Goal: Information Seeking & Learning: Learn about a topic

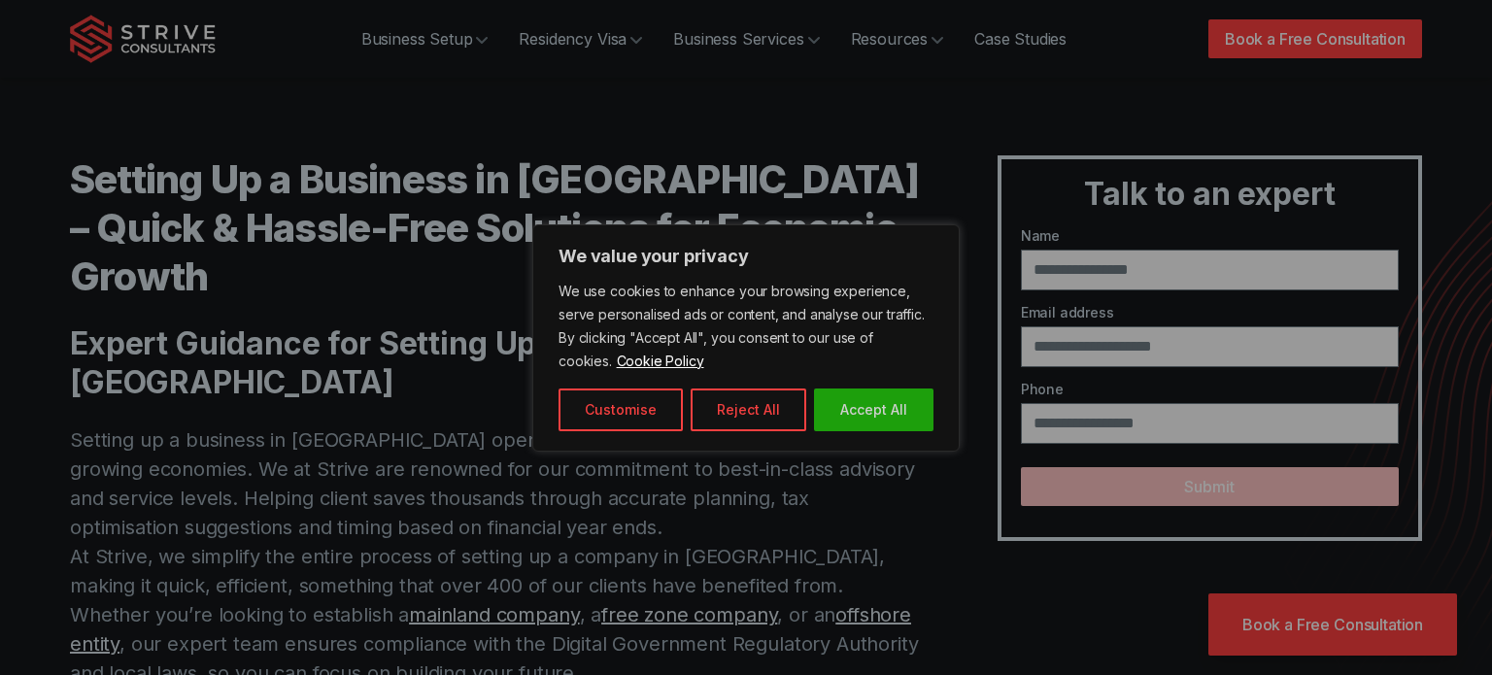
click at [224, 286] on div at bounding box center [746, 337] width 1492 height 675
click at [906, 401] on button "Accept All" at bounding box center [873, 410] width 119 height 43
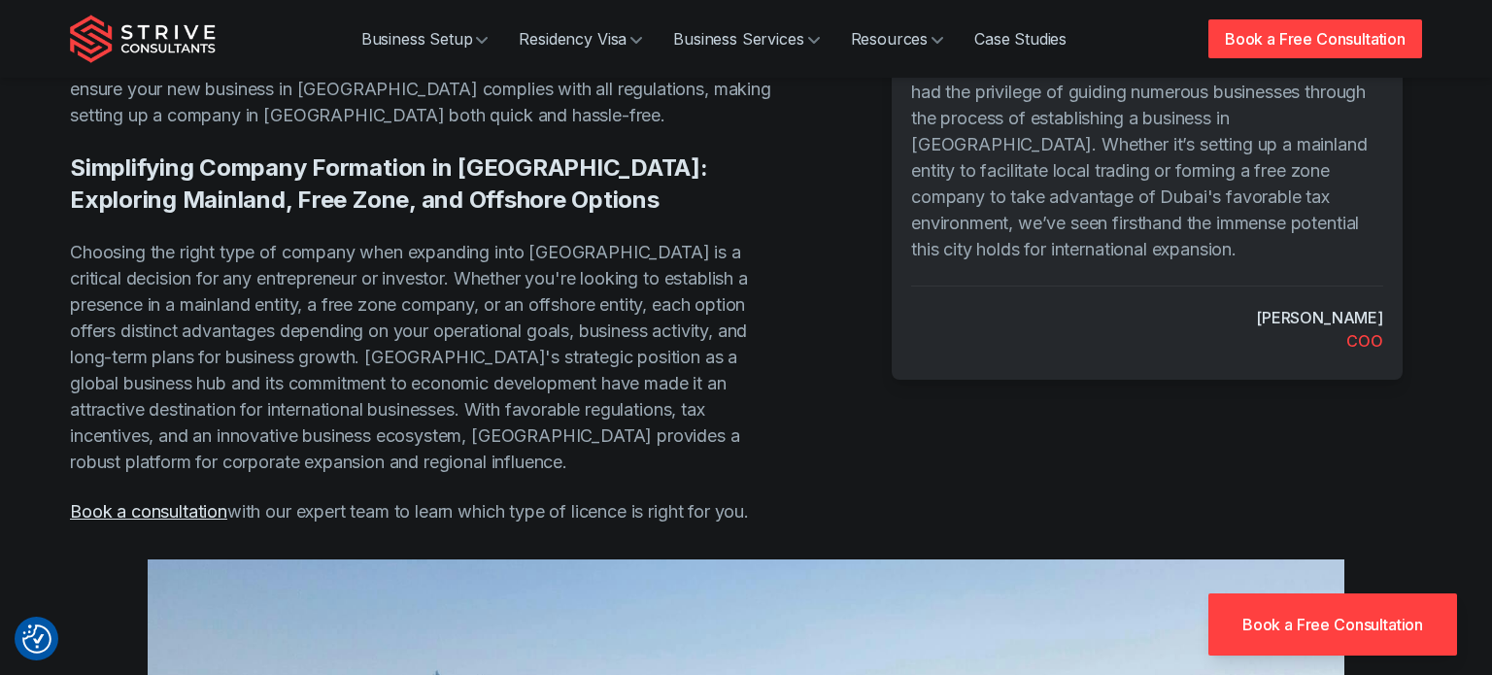
scroll to position [1492, 0]
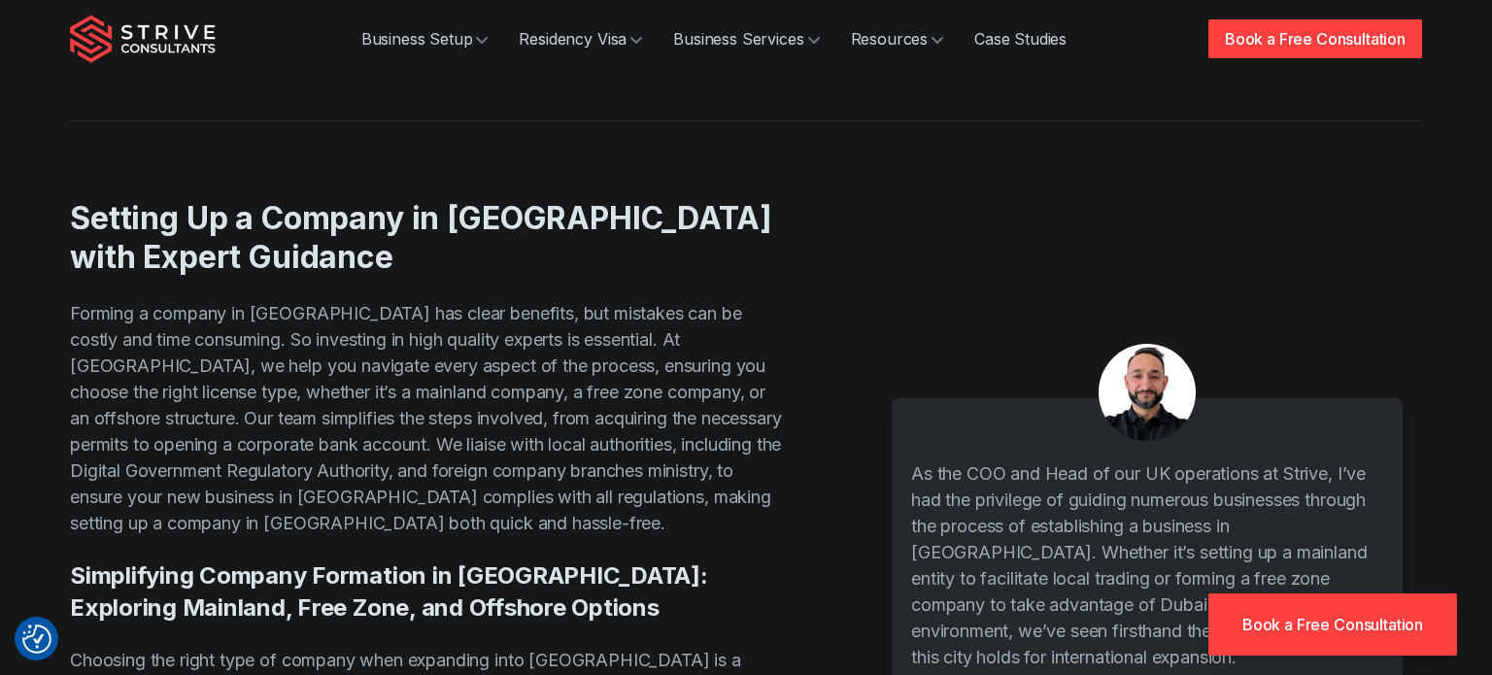
click at [195, 300] on p "Forming a company in [GEOGRAPHIC_DATA] has clear benefits, but mistakes can be …" at bounding box center [428, 418] width 717 height 236
copy p "company"
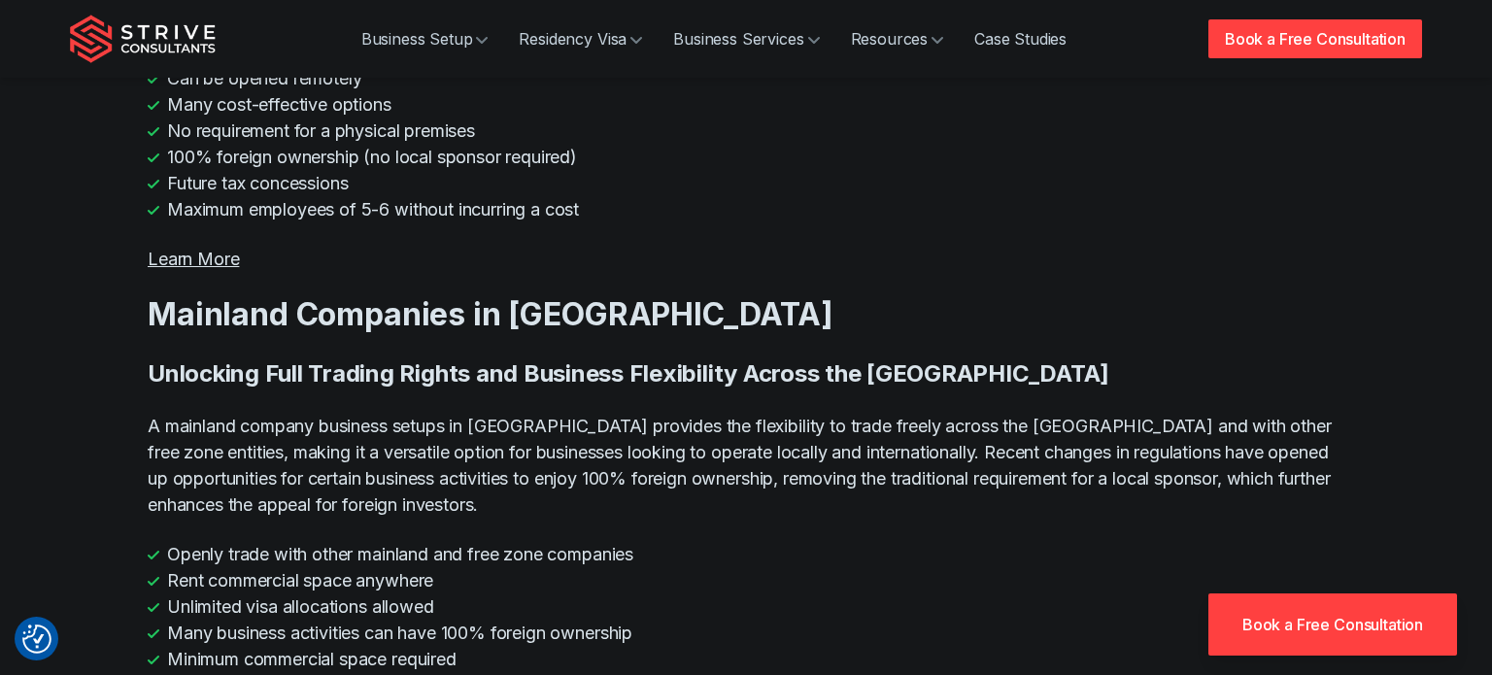
scroll to position [9194, 0]
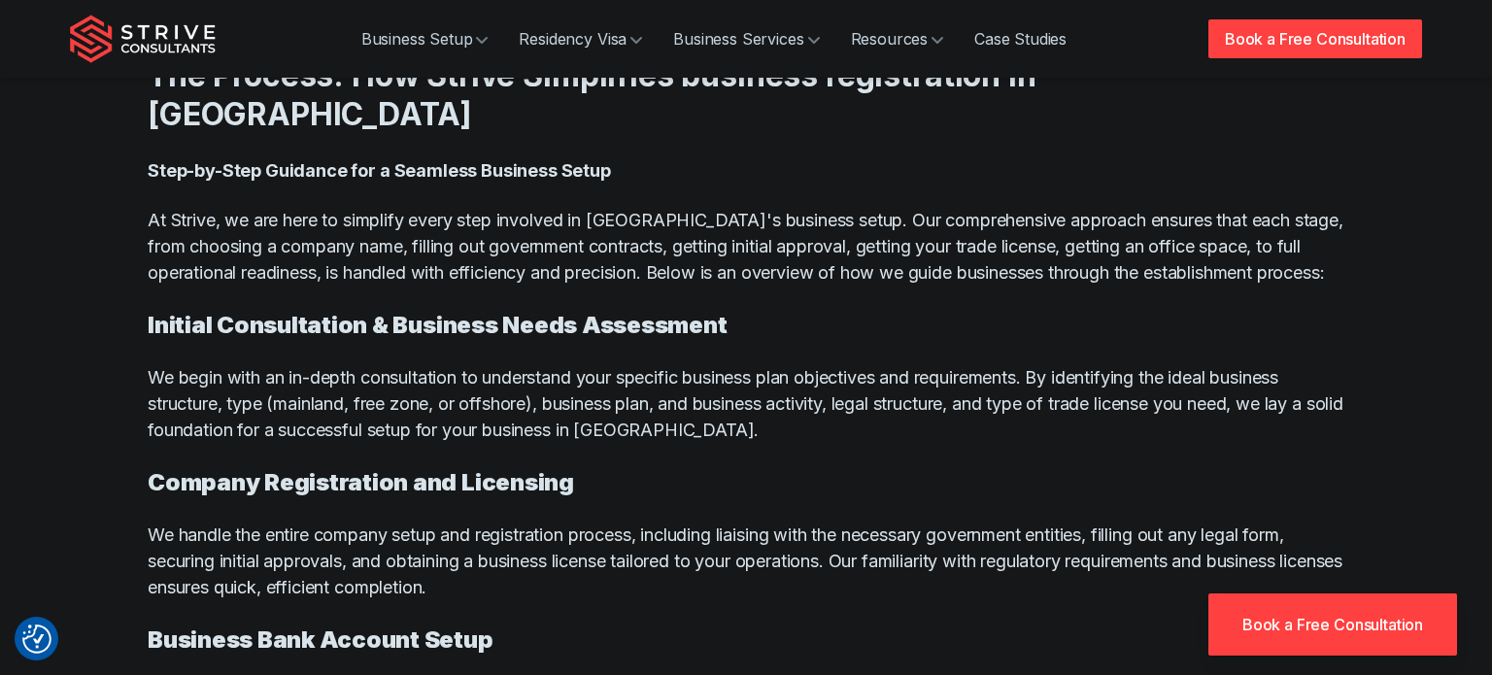
click at [375, 468] on strong "Company Registration and Licensing" at bounding box center [361, 482] width 426 height 28
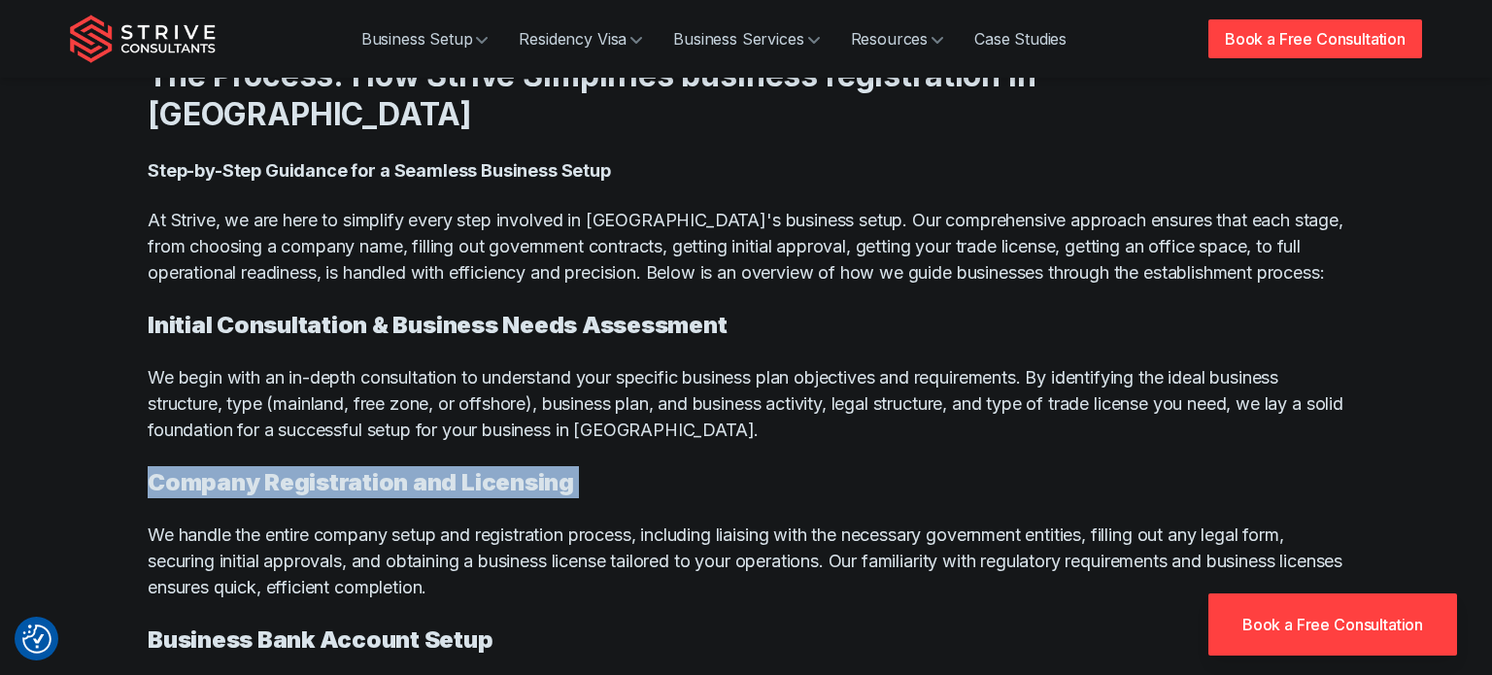
copy strong "Company Registration and Licensing"
